Goal: Use online tool/utility

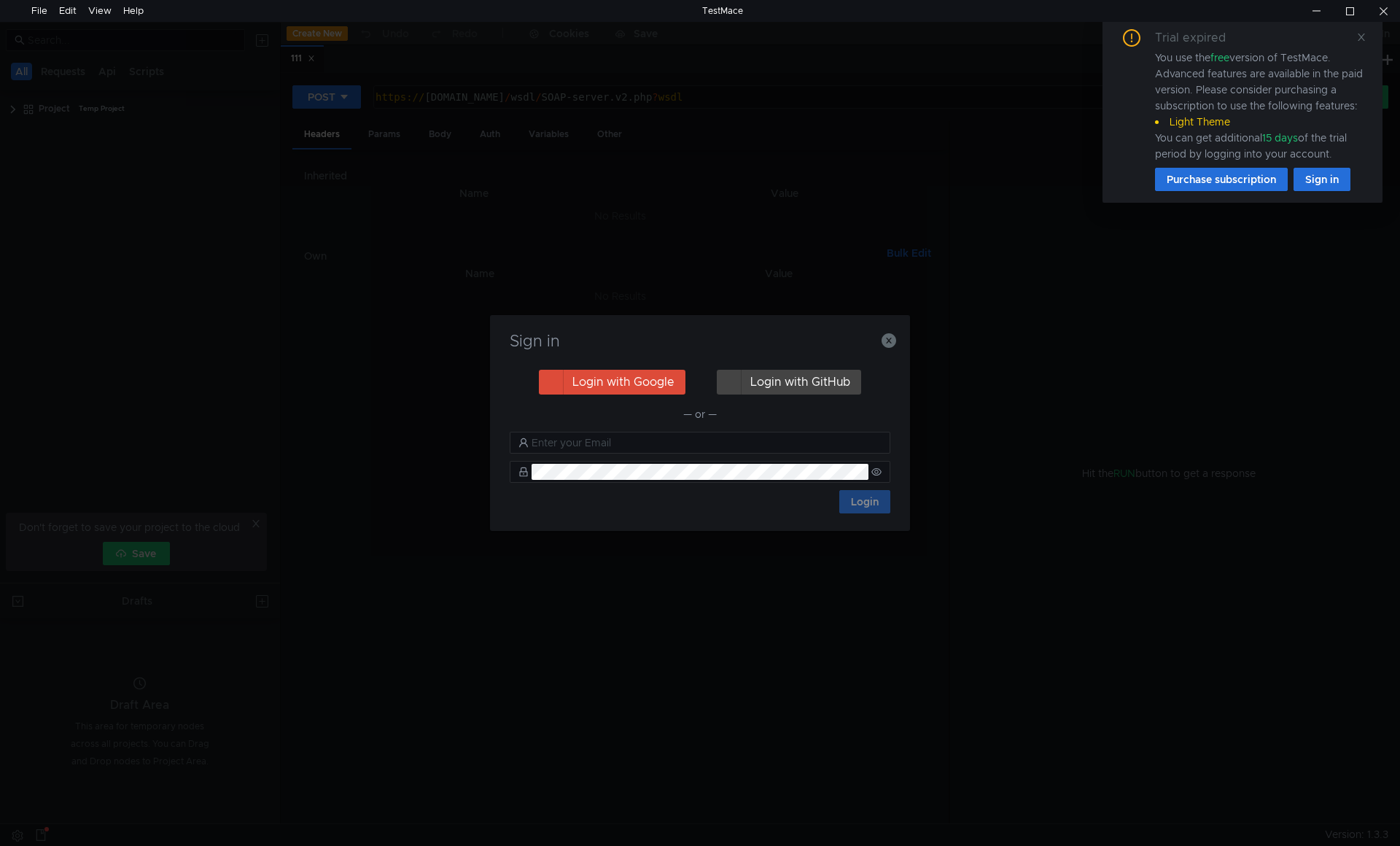
click at [847, 95] on div "Sign in Login with Google Login with GitHub — or — Login" at bounding box center [700, 423] width 1400 height 846
click at [890, 342] on icon "button" at bounding box center [888, 341] width 14 height 14
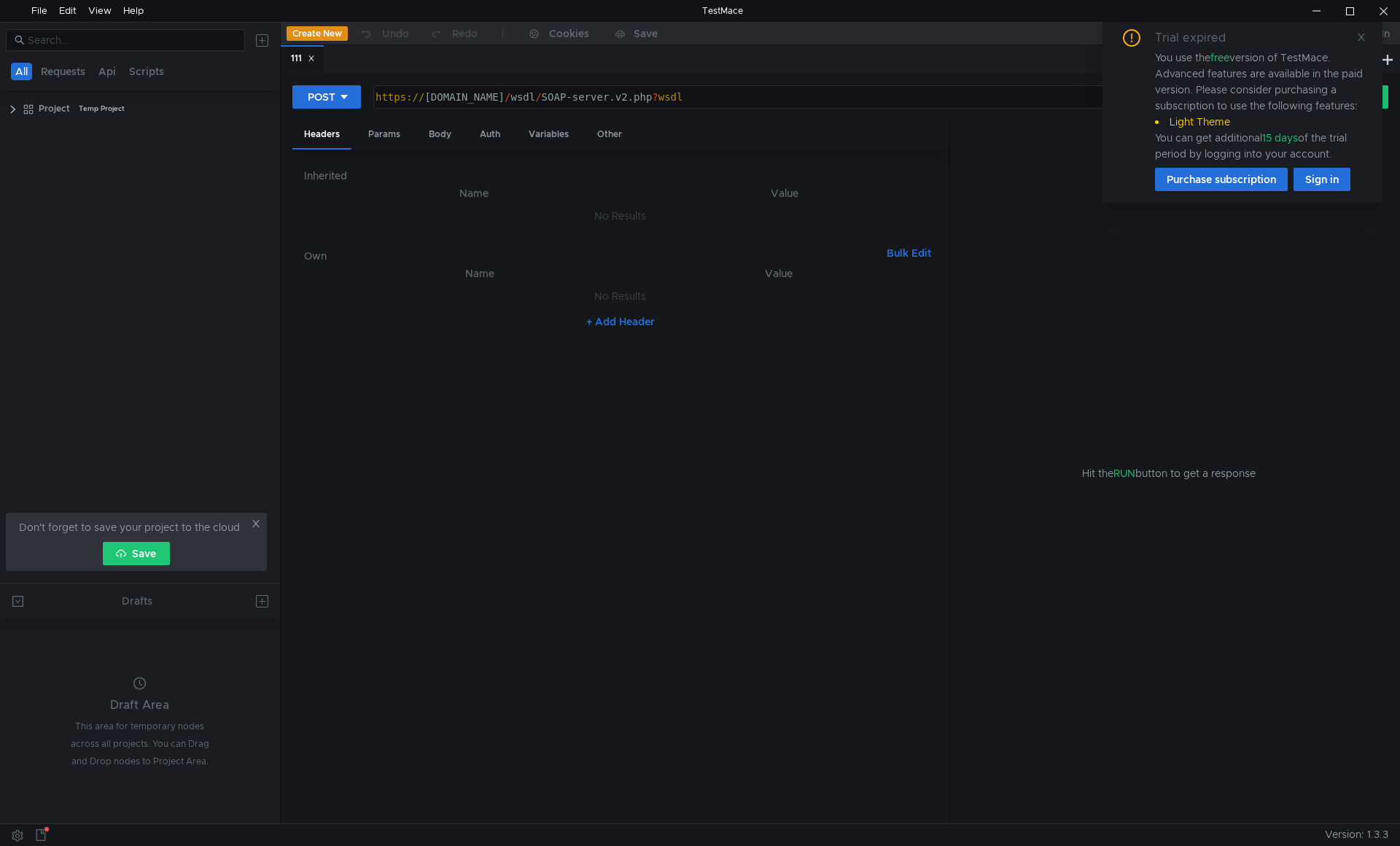
drag, startPoint x: 1367, startPoint y: 36, endPoint x: 1333, endPoint y: 36, distance: 34.0
click at [1367, 36] on div "Trial expired You use the free version of TestMace. Advanced features are avail…" at bounding box center [1243, 109] width 280 height 185
click at [323, 105] on button "POST" at bounding box center [326, 97] width 69 height 24
click at [331, 130] on li "GET" at bounding box center [326, 127] width 69 height 24
click at [716, 97] on div "https:// [DOMAIN_NAME] / wsdl / SOAP-server.v2.php ? wsdl" at bounding box center [824, 108] width 919 height 35
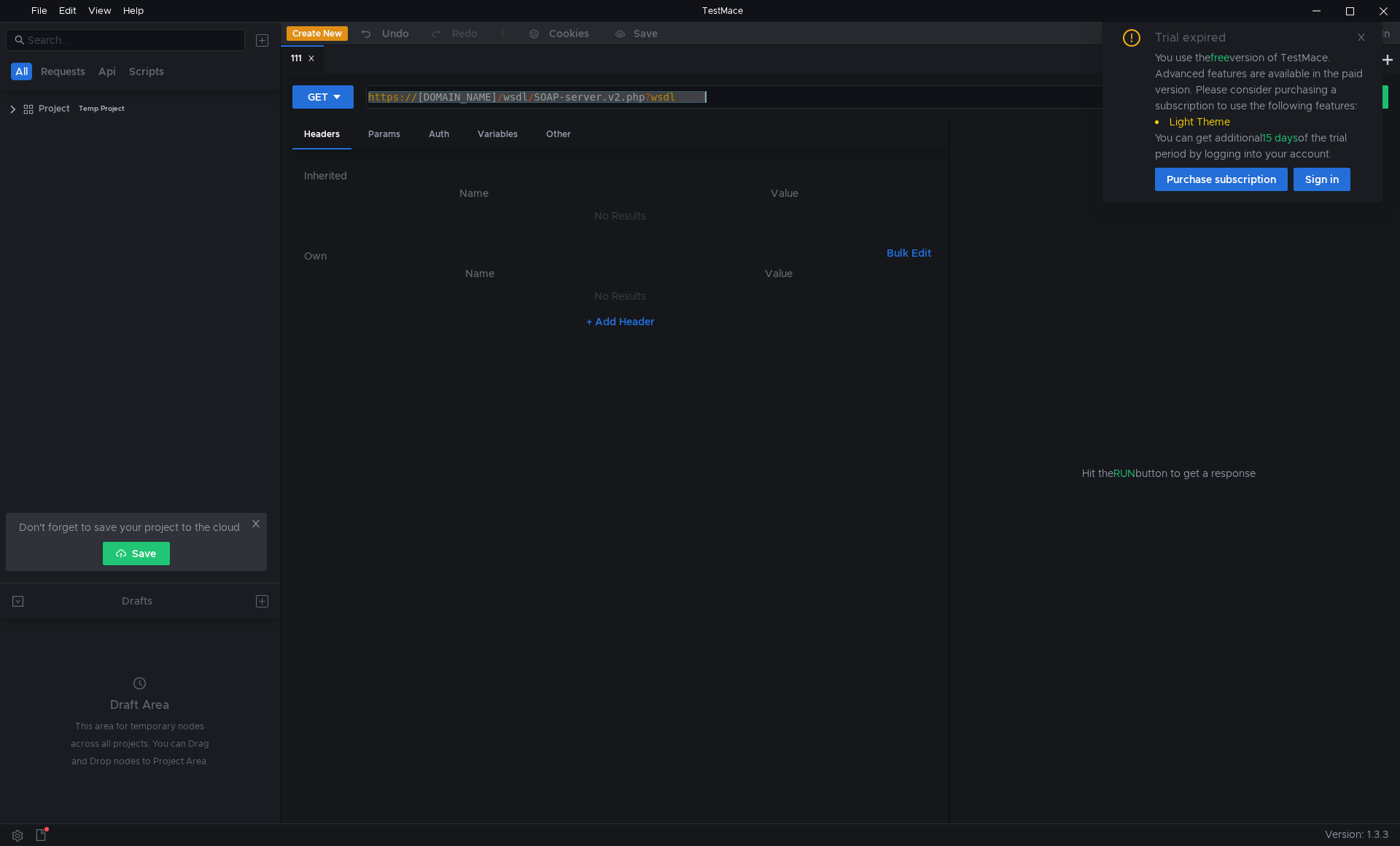
paste textarea "://[TECHNICAL_ID][URL]"
type textarea "[URL][TECHNICAL_ID]"
click at [1356, 42] on div "Trial expired You use the free version of TestMace. Advanced features are avail…" at bounding box center [1243, 109] width 280 height 185
click at [1357, 40] on icon at bounding box center [1360, 36] width 10 height 10
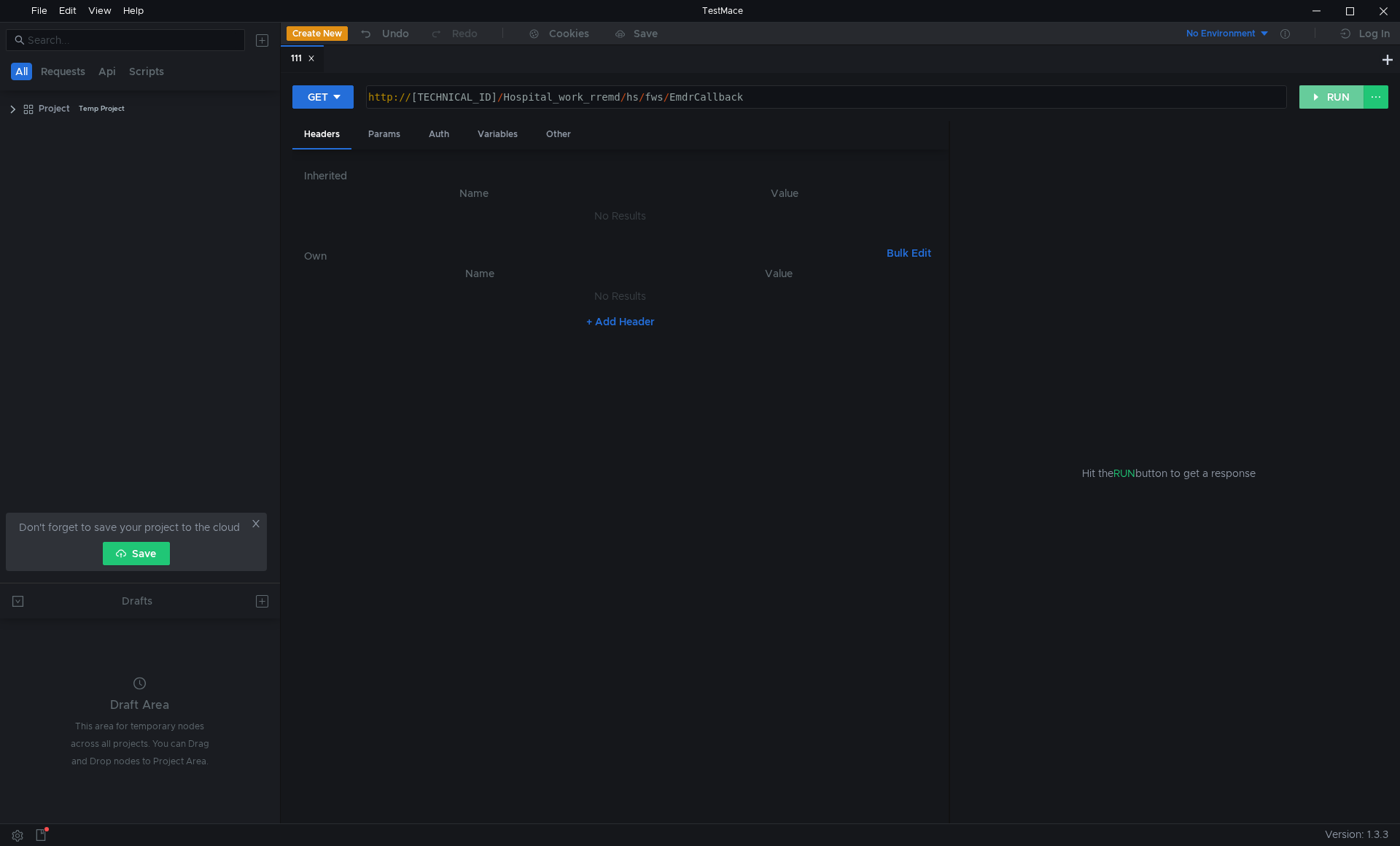
drag, startPoint x: 1340, startPoint y: 102, endPoint x: 1187, endPoint y: 194, distance: 178.5
click at [1340, 102] on button "RUN" at bounding box center [1332, 97] width 65 height 24
